Goal: Task Accomplishment & Management: Complete application form

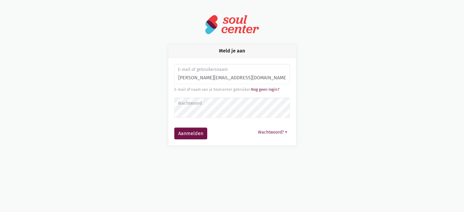
type input "[PERSON_NAME][EMAIL_ADDRESS][DOMAIN_NAME]"
click at [174, 128] on button "Aanmelden" at bounding box center [190, 134] width 33 height 12
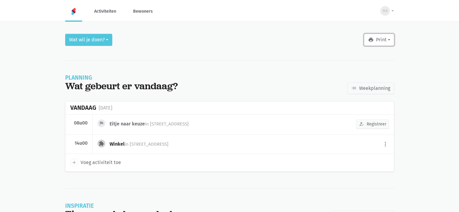
click at [393, 38] on button "print Print" at bounding box center [379, 40] width 30 height 12
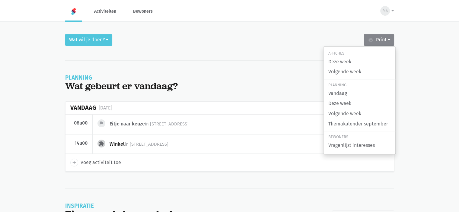
click at [413, 37] on main "Wat wil je doen? print Print Affiches Deze week Volgende week Planning Vandaag …" at bounding box center [229, 134] width 459 height 201
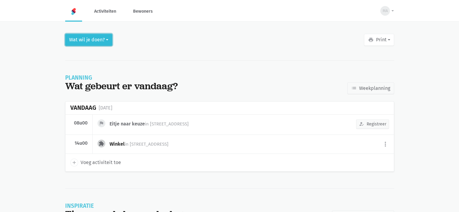
click at [102, 41] on button "Wat wil je doen?" at bounding box center [88, 40] width 47 height 12
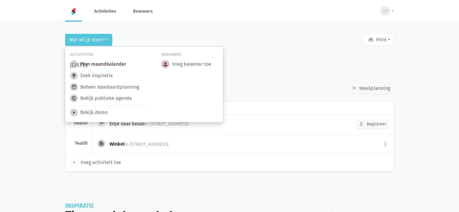
click at [101, 63] on link "today Plan maandkalender" at bounding box center [98, 64] width 56 height 8
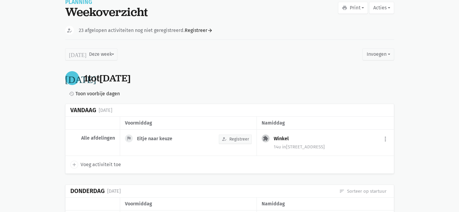
scroll to position [121, 0]
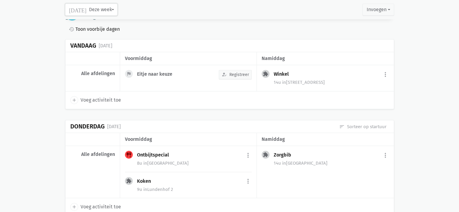
click at [98, 6] on button "[DATE] Deze week" at bounding box center [91, 10] width 52 height 12
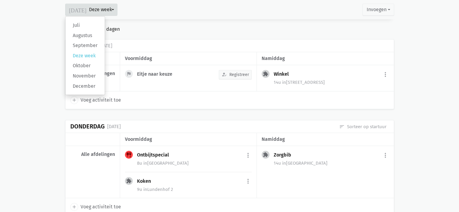
click at [172, 21] on div "[DATE] [DATE] tot [DATE] history Toon voorbije dagen" at bounding box center [229, 21] width 329 height 28
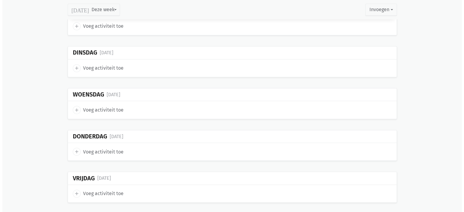
scroll to position [514, 0]
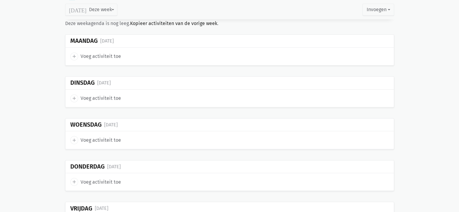
click at [74, 53] on span "add" at bounding box center [74, 57] width 8 height 8
select select "14:00"
select select "15:00"
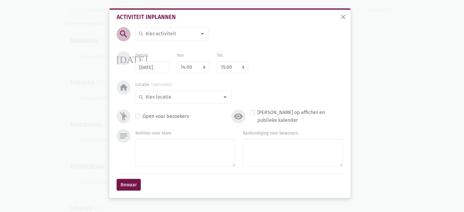
click at [165, 35] on input at bounding box center [171, 34] width 52 height 8
type input "Jarigen"
click at [169, 46] on label "Jarigenfeest" at bounding box center [158, 46] width 26 height 8
click at [190, 63] on select "7:00 7:15 7:30 7:45 8:00 8:15 8:30 8:45 9:00 9:15 9:30 9:45 10:00 10:15 10:30 1…" at bounding box center [193, 67] width 33 height 12
select select "11:30"
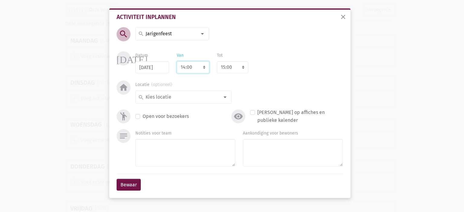
click at [177, 61] on select "7:00 7:15 7:30 7:45 8:00 8:15 8:30 8:45 9:00 9:15 9:30 9:45 10:00 10:15 10:30 1…" at bounding box center [193, 67] width 33 height 12
select select "12:30"
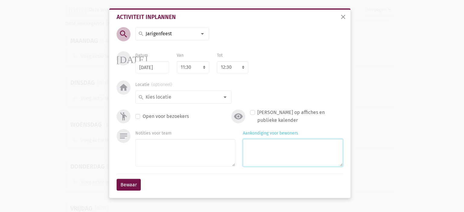
click at [264, 150] on textarea "Aankondiging voor bewoners" at bounding box center [293, 152] width 100 height 27
type textarea "met [PERSON_NAME] & [PERSON_NAME]"
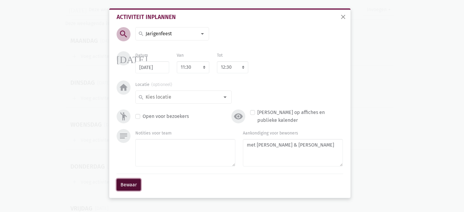
click at [126, 184] on button "Bewaar" at bounding box center [129, 185] width 24 height 12
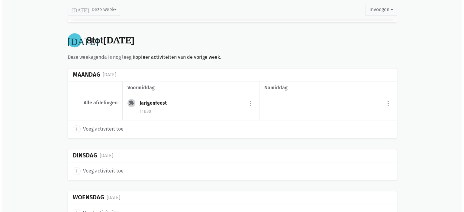
scroll to position [491, 0]
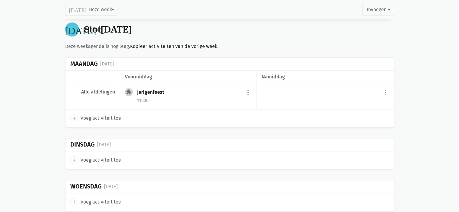
click at [76, 159] on icon "add" at bounding box center [74, 160] width 5 height 5
select select "14:00"
select select "15:00"
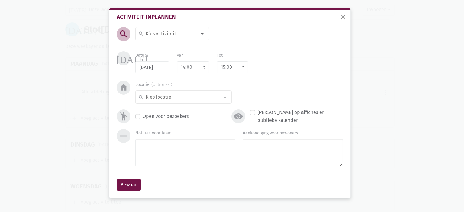
click at [157, 37] on input at bounding box center [171, 34] width 52 height 8
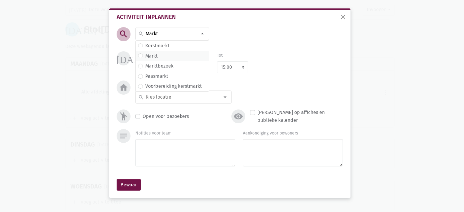
type input "Markt"
click at [147, 56] on label "Markt" at bounding box center [151, 56] width 12 height 8
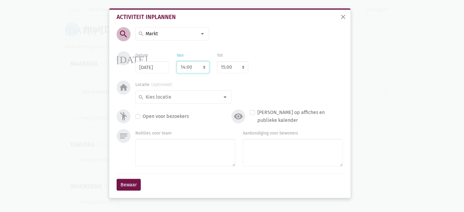
click at [194, 69] on select "7:00 7:15 7:30 7:45 8:00 8:15 8:30 8:45 9:00 9:15 9:30 9:45 10:00 10:15 10:30 1…" at bounding box center [193, 67] width 33 height 12
select select "9:30"
click at [177, 61] on select "7:00 7:15 7:30 7:45 8:00 8:15 8:30 8:45 9:00 9:15 9:30 9:45 10:00 10:15 10:30 1…" at bounding box center [193, 67] width 33 height 12
select select "10:30"
click at [190, 97] on input at bounding box center [182, 97] width 75 height 8
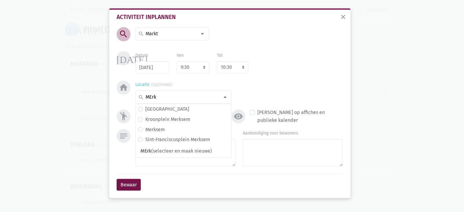
type input "MErk"
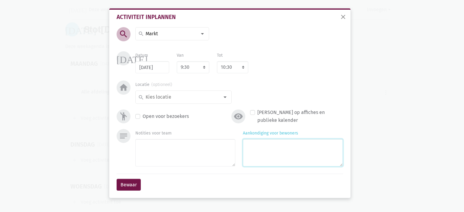
click at [268, 150] on textarea "Aankondiging voor bewoners" at bounding box center [293, 152] width 100 height 27
type textarea "met [PERSON_NAME] & [PERSON_NAME]"
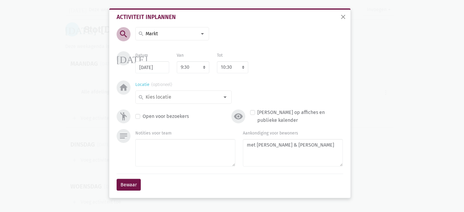
click at [202, 96] on input at bounding box center [182, 97] width 75 height 8
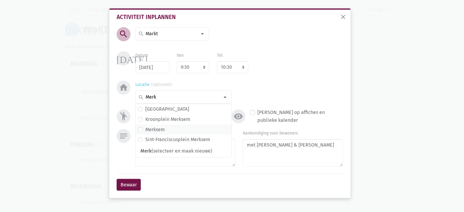
type input "Merk"
click at [182, 127] on span "Merksem" at bounding box center [183, 130] width 91 height 8
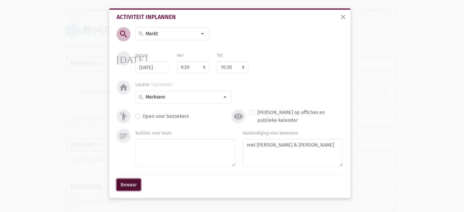
click at [128, 186] on button "Bewaar" at bounding box center [129, 185] width 24 height 12
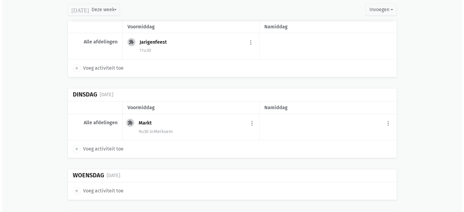
scroll to position [541, 0]
click at [75, 188] on icon "add" at bounding box center [74, 190] width 5 height 5
select select "14:00"
select select "15:00"
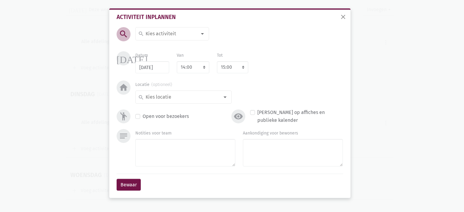
click at [158, 36] on input at bounding box center [171, 34] width 52 height 8
type input "Eitje"
click at [166, 50] on span "Eitje naar keuze" at bounding box center [176, 46] width 80 height 10
click at [194, 71] on select "7:00 7:15 7:30 7:45 8:00 8:15 8:30 8:45 9:00 9:15 9:30 9:45 10:00 10:15 10:30 1…" at bounding box center [193, 67] width 33 height 12
select select "8:00"
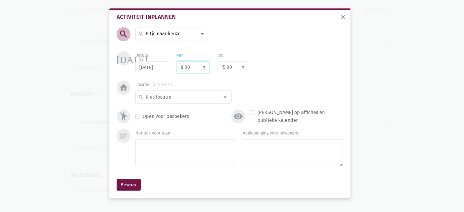
click at [177, 61] on select "7:00 7:15 7:30 7:45 8:00 8:15 8:30 8:45 9:00 9:15 9:30 9:45 10:00 10:15 10:30 1…" at bounding box center [193, 67] width 33 height 12
select select "9:00"
click at [176, 95] on input at bounding box center [182, 97] width 75 height 8
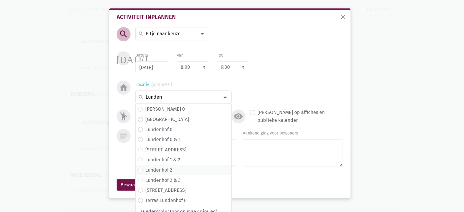
type input "Lunden"
click at [171, 169] on span "Lundenhof 2" at bounding box center [183, 170] width 91 height 8
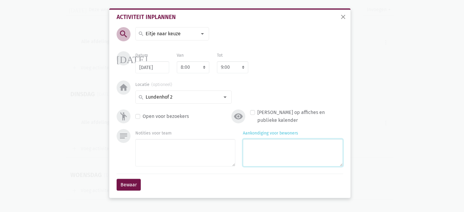
click at [302, 164] on textarea "Aankondiging voor bewoners" at bounding box center [293, 152] width 100 height 27
type textarea "met [PERSON_NAME] & [PERSON_NAME]"
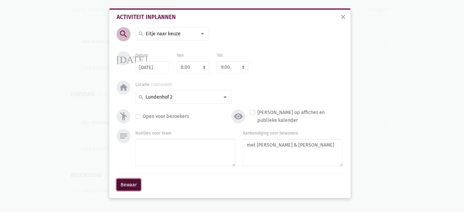
click at [135, 185] on button "Bewaar" at bounding box center [129, 185] width 24 height 12
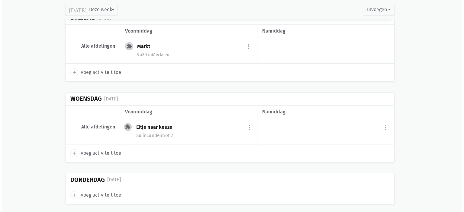
scroll to position [622, 0]
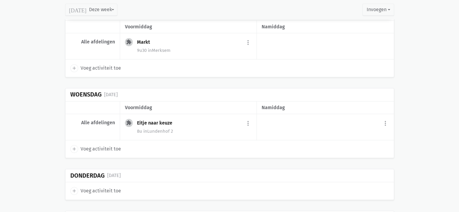
click at [76, 147] on icon "add" at bounding box center [74, 149] width 5 height 5
select select "14:00"
select select "15:00"
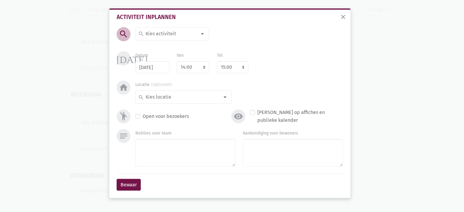
click at [172, 36] on input at bounding box center [171, 34] width 52 height 8
type input "Groeps"
click at [164, 47] on label "Groepsturnen" at bounding box center [160, 46] width 30 height 8
click at [179, 64] on select "7:00 7:15 7:30 7:45 8:00 8:15 8:30 8:45 9:00 9:15 9:30 9:45 10:00 10:15 10:30 1…" at bounding box center [193, 67] width 33 height 12
select select "10:30"
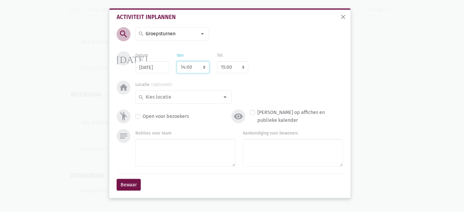
click at [177, 61] on select "7:00 7:15 7:30 7:45 8:00 8:15 8:30 8:45 9:00 9:15 9:30 9:45 10:00 10:15 10:30 1…" at bounding box center [193, 67] width 33 height 12
select select "11:30"
click at [182, 96] on input at bounding box center [182, 97] width 75 height 8
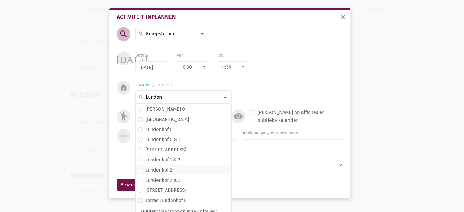
type input "Lunden"
click at [195, 169] on span "Lundenhof 2" at bounding box center [183, 170] width 91 height 8
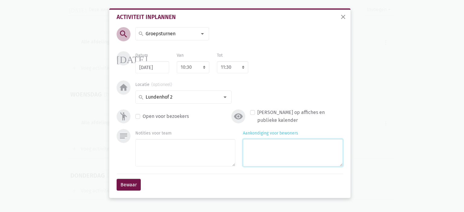
click at [300, 163] on textarea "Aankondiging voor bewoners" at bounding box center [293, 152] width 100 height 27
type textarea "met [PERSON_NAME] & [PERSON_NAME]"
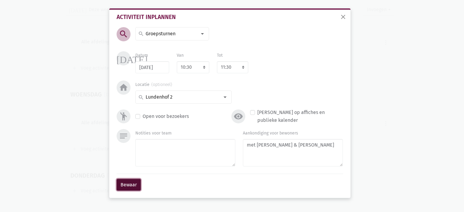
click at [128, 187] on button "Bewaar" at bounding box center [129, 185] width 24 height 12
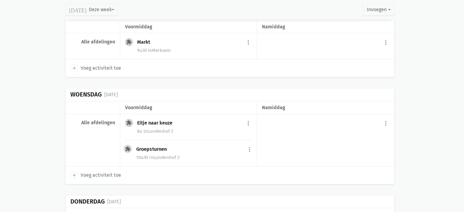
scroll to position [635, 0]
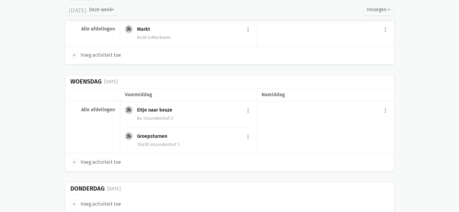
click at [75, 160] on icon "add" at bounding box center [74, 162] width 5 height 5
select select "14:00"
select select "15:00"
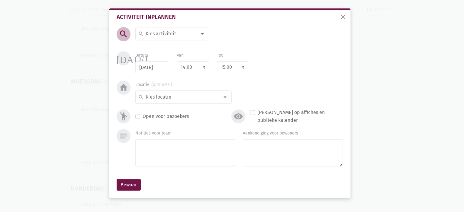
click at [166, 31] on input at bounding box center [171, 34] width 52 height 8
type input "Koffiek"
click at [194, 48] on span "Koffieklets" at bounding box center [178, 46] width 81 height 8
click at [174, 97] on input at bounding box center [182, 97] width 75 height 8
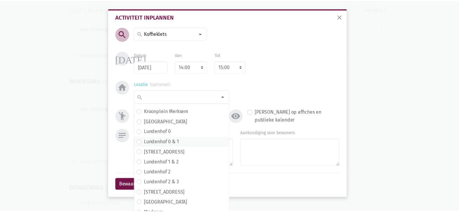
scroll to position [91, 0]
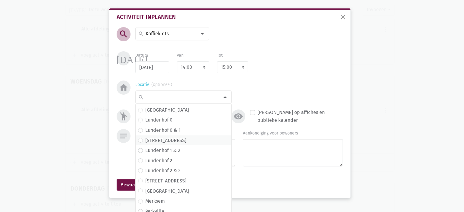
click at [175, 138] on span "[STREET_ADDRESS]" at bounding box center [183, 141] width 91 height 8
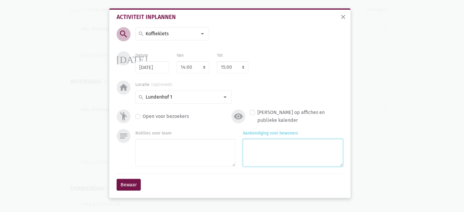
click at [253, 153] on textarea "Aankondiging voor bewoners" at bounding box center [293, 152] width 100 height 27
type textarea "met [PERSON_NAME]"
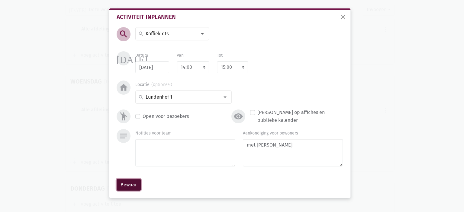
click at [118, 187] on button "Bewaar" at bounding box center [129, 185] width 24 height 12
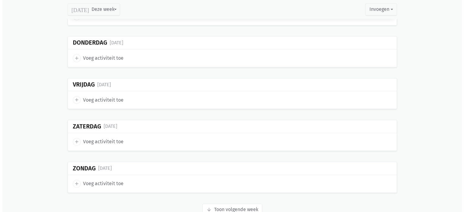
scroll to position [786, 0]
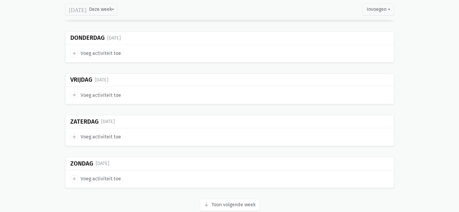
click at [75, 51] on icon "add" at bounding box center [74, 53] width 5 height 5
select select "14:00"
select select "15:00"
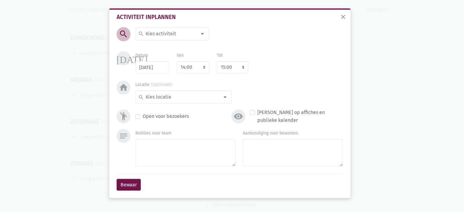
click at [161, 31] on input at bounding box center [171, 34] width 52 height 8
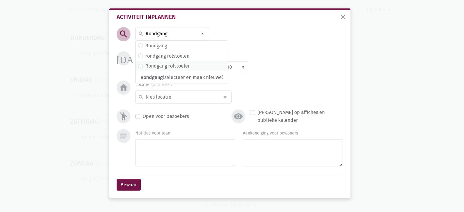
type input "Rondgang"
click at [175, 66] on label "Rondgang rolstoelen" at bounding box center [167, 66] width 45 height 8
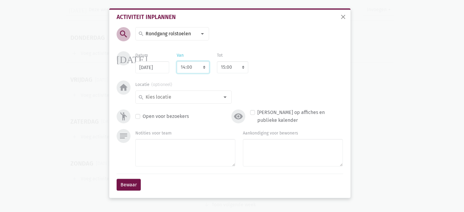
click at [197, 66] on select "7:00 7:15 7:30 7:45 8:00 8:15 8:30 8:45 9:00 9:15 9:30 9:45 10:00 10:15 10:30 1…" at bounding box center [193, 67] width 33 height 12
select select "10:00"
click at [177, 61] on select "7:00 7:15 7:30 7:45 8:00 8:15 8:30 8:45 9:00 9:15 9:30 9:45 10:00 10:15 10:30 1…" at bounding box center [193, 67] width 33 height 12
select select "11:00"
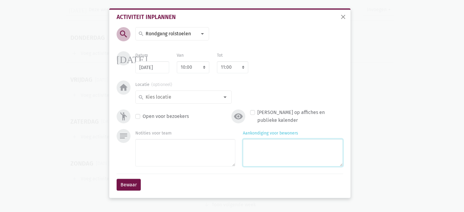
click at [281, 153] on textarea "Aankondiging voor bewoners" at bounding box center [293, 152] width 100 height 27
type textarea "met [PERSON_NAME]"
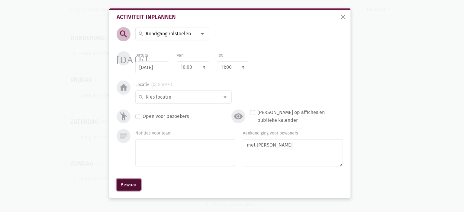
click at [126, 185] on button "Bewaar" at bounding box center [129, 185] width 24 height 12
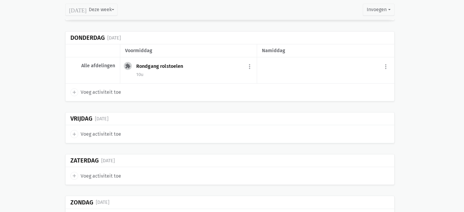
scroll to position [729, 0]
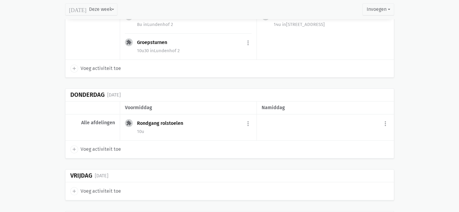
click at [74, 147] on icon "add" at bounding box center [74, 149] width 5 height 5
select select "14:00"
select select "15:00"
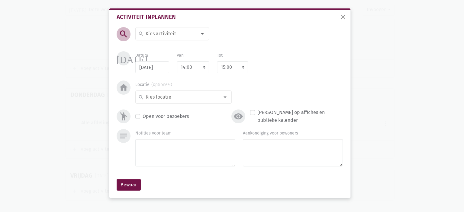
click at [166, 34] on input at bounding box center [171, 34] width 52 height 8
type input "Bezoek aan de crèche"
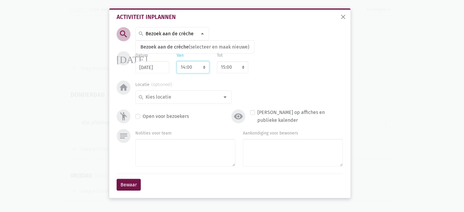
click at [191, 66] on select "7:00 7:15 7:30 7:45 8:00 8:15 8:30 8:45 9:00 9:15 9:30 9:45 10:00 10:15 10:30 1…" at bounding box center [193, 67] width 33 height 12
select select "9:30"
click at [177, 61] on select "7:00 7:15 7:30 7:45 8:00 8:15 8:30 8:45 9:00 9:15 9:30 9:45 10:00 10:15 10:30 1…" at bounding box center [193, 67] width 33 height 12
select select "10:30"
click at [193, 97] on input at bounding box center [182, 97] width 75 height 8
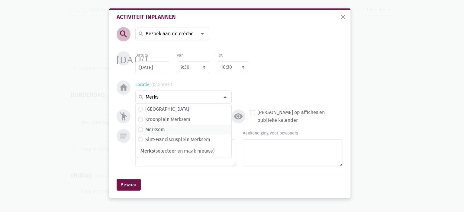
type input "Merks"
click at [175, 129] on span "Merksem" at bounding box center [183, 130] width 91 height 8
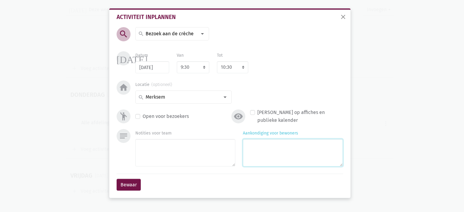
click at [282, 156] on textarea "Aankondiging voor bewoners" at bounding box center [293, 152] width 100 height 27
type textarea "met [PERSON_NAME]"
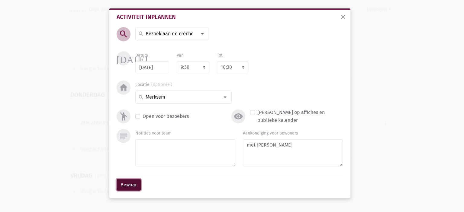
click at [129, 186] on button "Bewaar" at bounding box center [129, 185] width 24 height 12
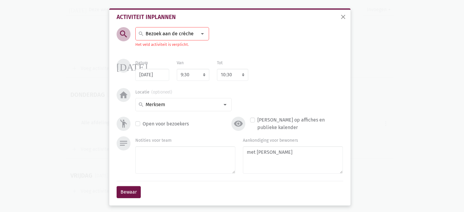
click at [184, 36] on input "Bezoek aan de crèche" at bounding box center [171, 34] width 52 height 8
click at [181, 44] on span "Bezoek aan de crèche" at bounding box center [164, 47] width 48 height 6
click at [126, 191] on button "Bewaar" at bounding box center [129, 192] width 24 height 12
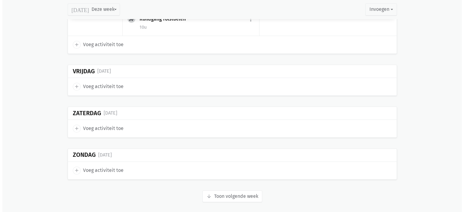
scroll to position [860, 0]
click at [75, 83] on icon "add" at bounding box center [74, 85] width 5 height 5
select select "14:00"
select select "15:00"
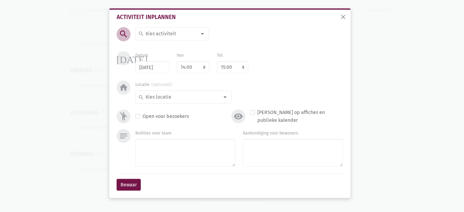
click at [163, 35] on input at bounding box center [171, 34] width 52 height 8
type input "Crea"
click at [162, 47] on span "Crea" at bounding box center [172, 46] width 68 height 8
click at [191, 69] on select "7:00 7:15 7:30 7:45 8:00 8:15 8:30 8:45 9:00 9:15 9:30 9:45 10:00 10:15 10:30 1…" at bounding box center [193, 67] width 33 height 12
select select "10:00"
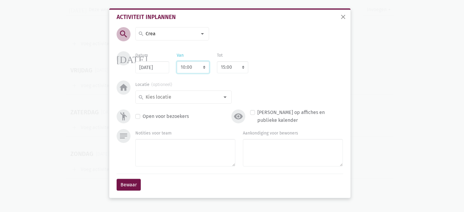
click at [177, 61] on select "7:00 7:15 7:30 7:45 8:00 8:15 8:30 8:45 9:00 9:15 9:30 9:45 10:00 10:15 10:30 1…" at bounding box center [193, 67] width 33 height 12
select select "11:00"
click at [191, 97] on input at bounding box center [182, 97] width 75 height 8
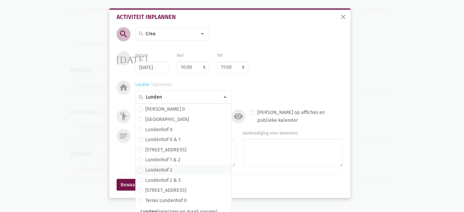
type input "Lunden"
click at [171, 172] on span "Lundenhof 2" at bounding box center [183, 170] width 91 height 8
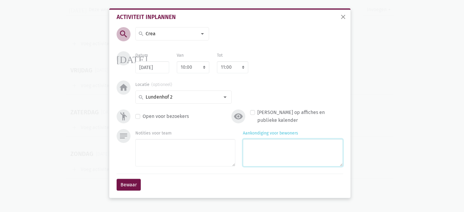
click at [261, 145] on textarea "Aankondiging voor bewoners" at bounding box center [293, 152] width 100 height 27
type textarea "met [PERSON_NAME] & [PERSON_NAME]"
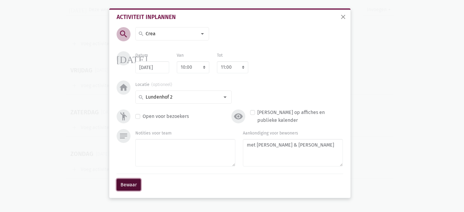
click at [126, 184] on button "Bewaar" at bounding box center [129, 185] width 24 height 12
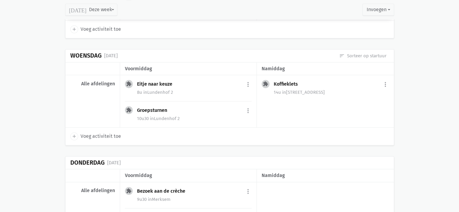
scroll to position [654, 0]
